Goal: Find contact information: Find contact information

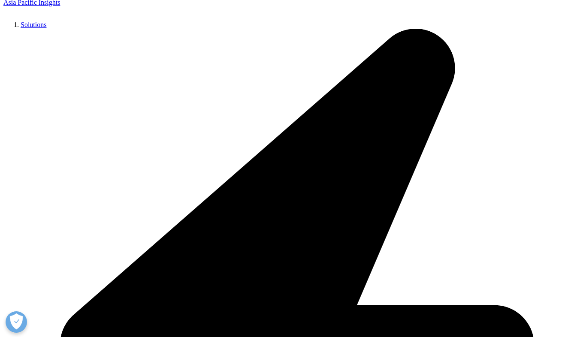
scroll to position [152, 0]
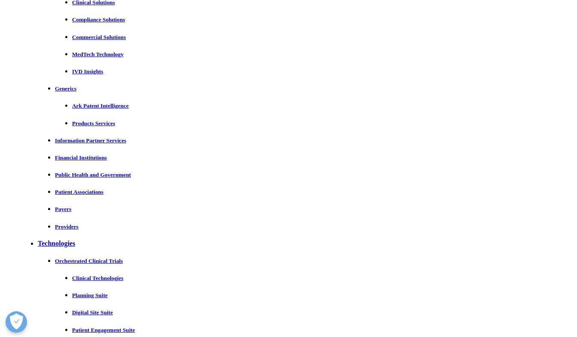
scroll to position [13278, 0]
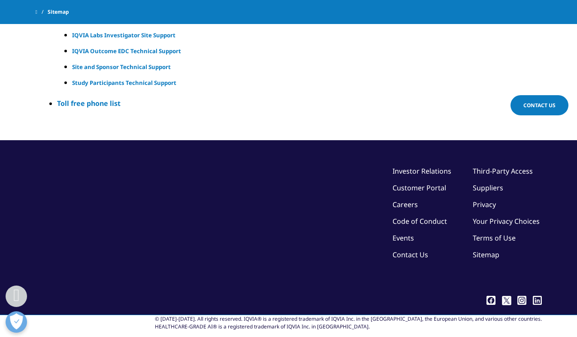
click at [393, 250] on link "Contact Us" at bounding box center [411, 254] width 36 height 9
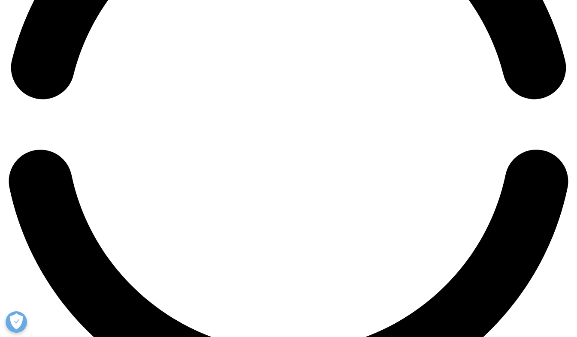
scroll to position [1309, 0]
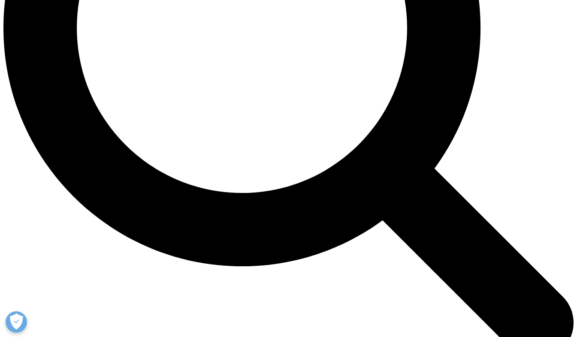
scroll to position [727, 0]
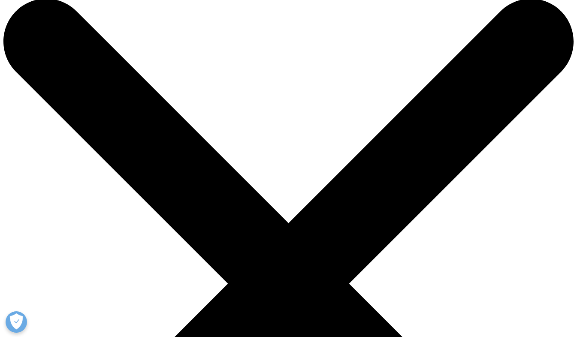
scroll to position [0, 0]
